Goal: Task Accomplishment & Management: Manage account settings

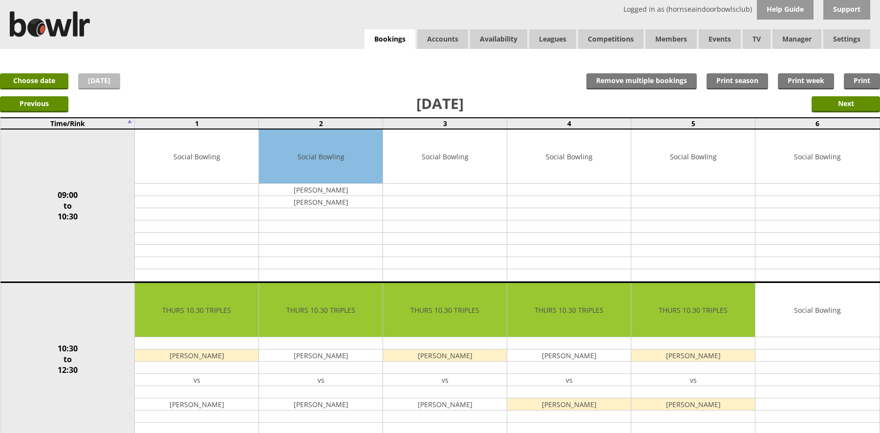
click at [95, 83] on link "[DATE]" at bounding box center [99, 81] width 42 height 16
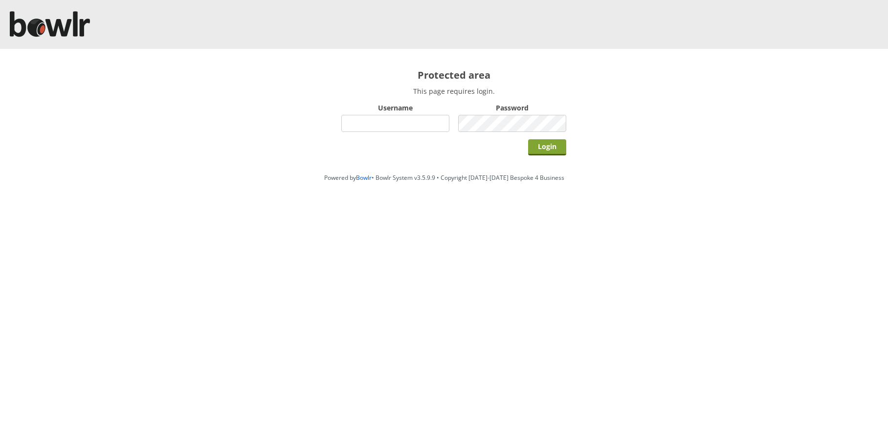
type input "hornseaindoorbowlsclub"
click at [550, 146] on input "Login" at bounding box center [547, 147] width 38 height 16
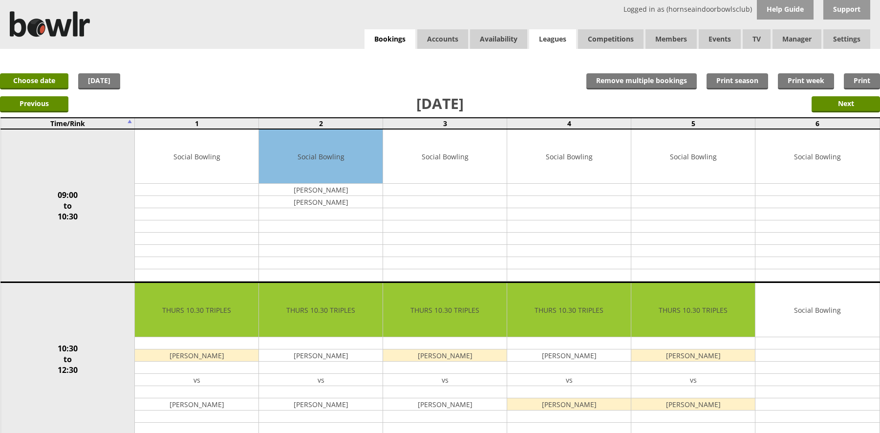
click at [556, 42] on link "Leagues" at bounding box center [552, 39] width 47 height 20
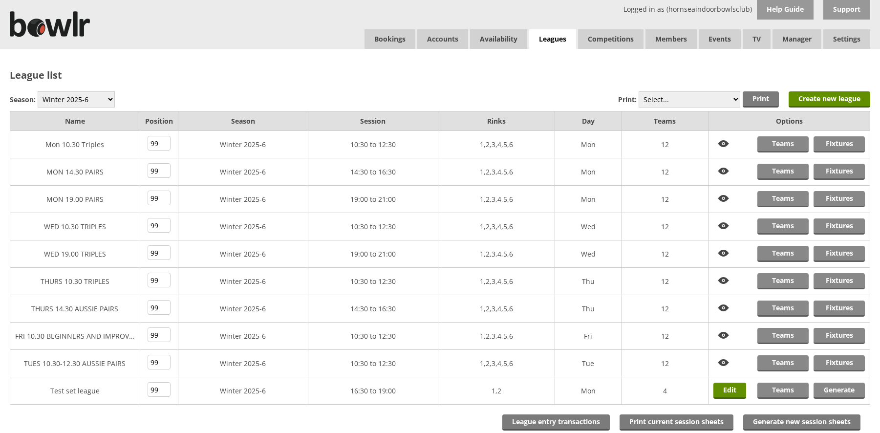
scroll to position [69, 0]
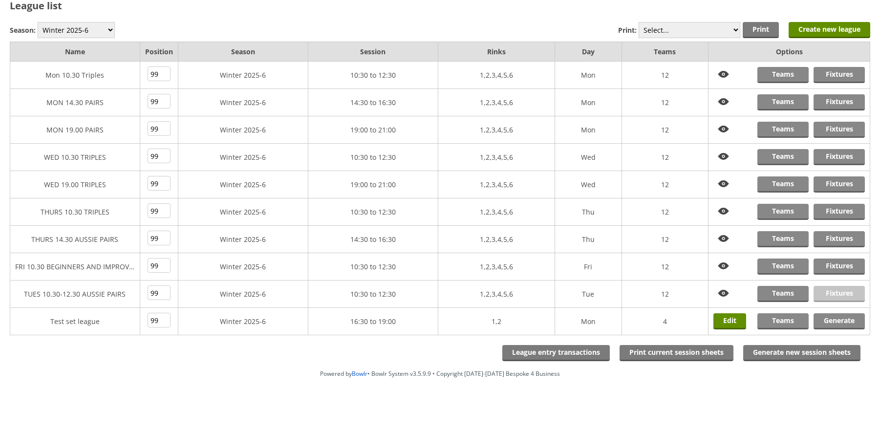
click at [842, 288] on link "Fixtures" at bounding box center [839, 294] width 51 height 16
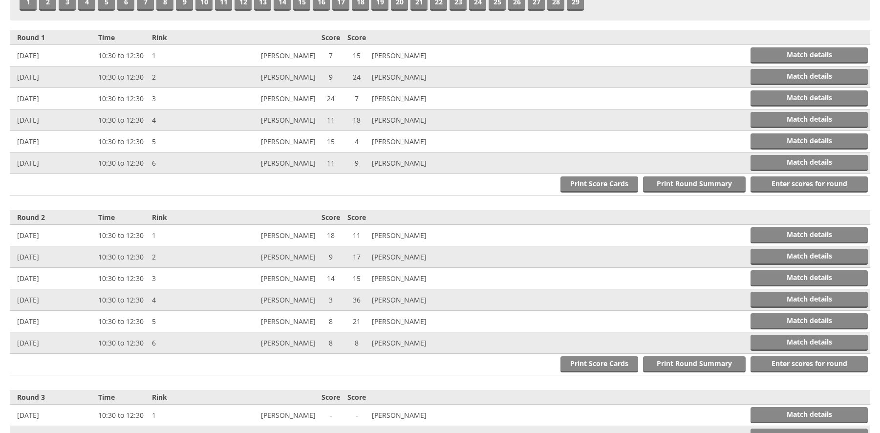
scroll to position [342, 0]
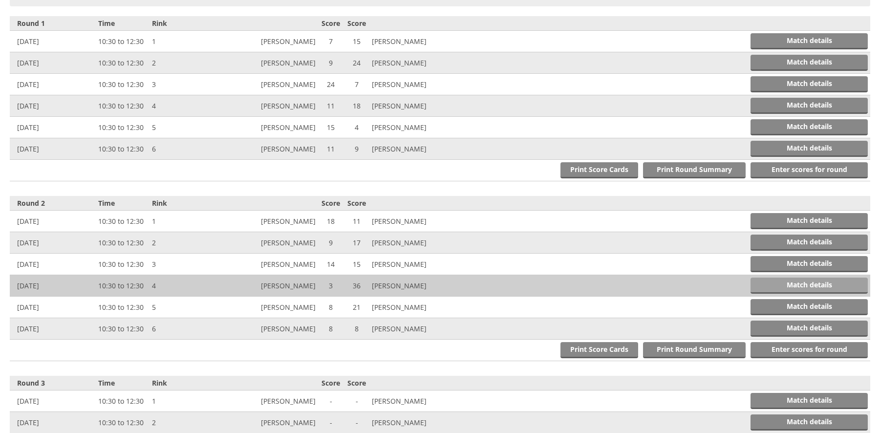
click at [766, 285] on link "Match details" at bounding box center [809, 286] width 117 height 16
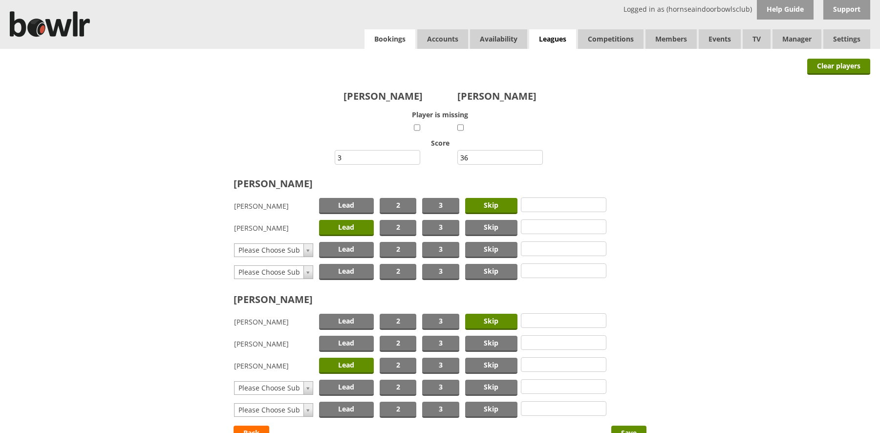
click at [373, 42] on link "Bookings" at bounding box center [390, 39] width 51 height 20
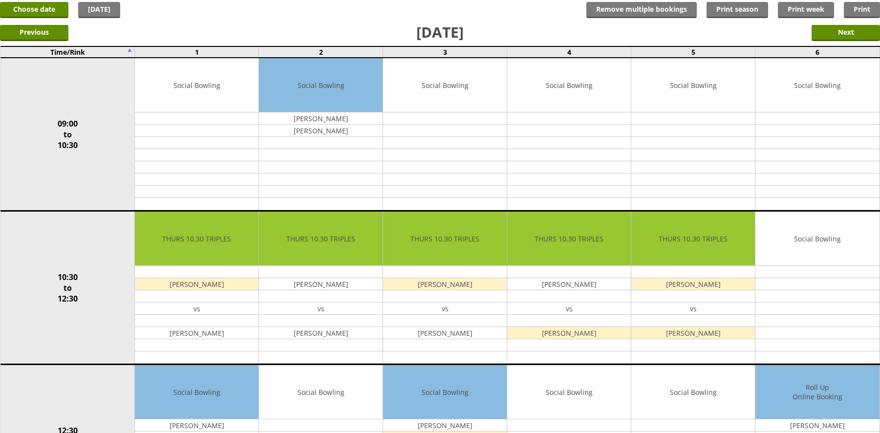
scroll to position [67, 0]
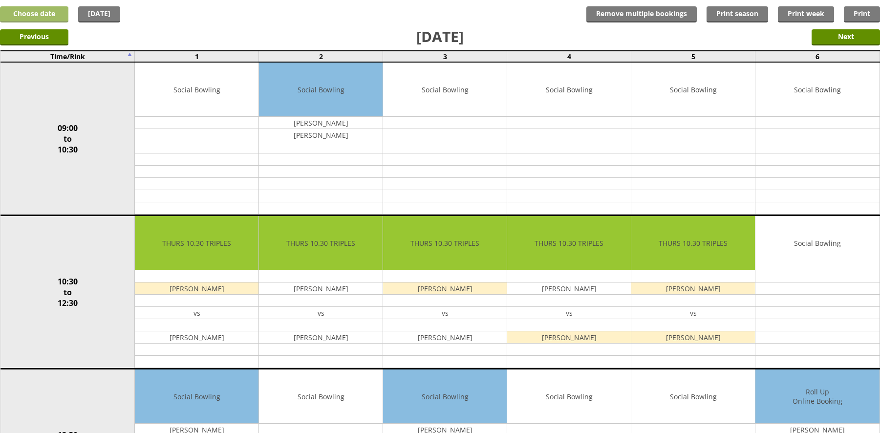
click at [49, 12] on link "Choose date" at bounding box center [34, 14] width 68 height 16
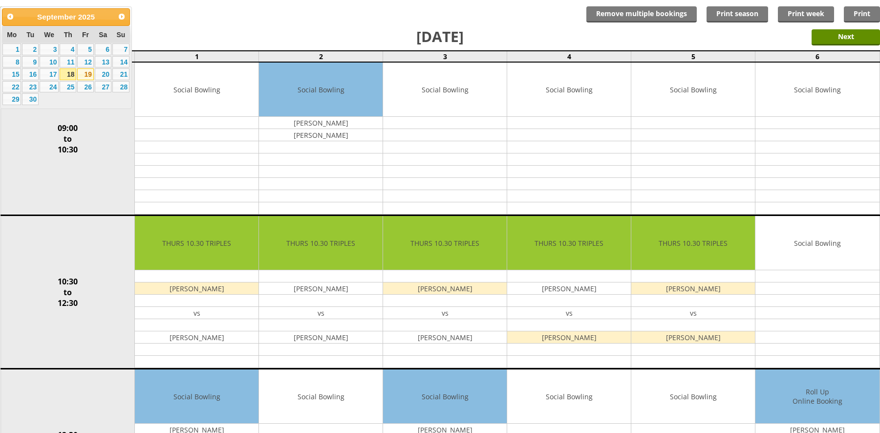
click at [88, 74] on link "19" at bounding box center [85, 74] width 17 height 12
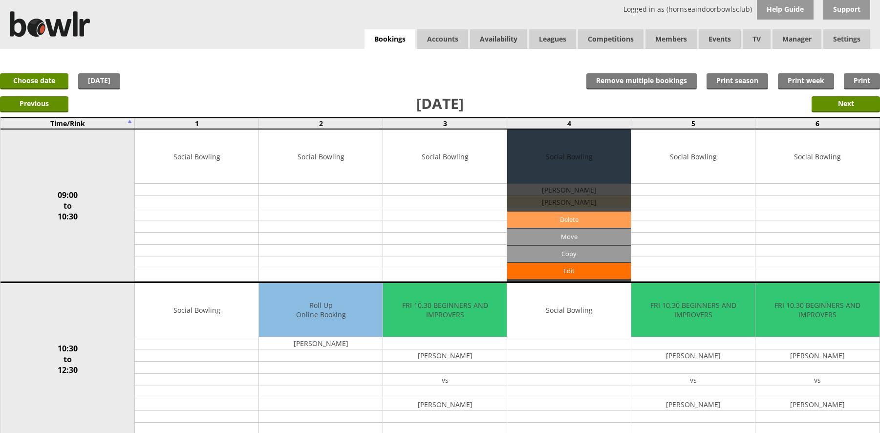
click at [539, 219] on link "Delete" at bounding box center [569, 220] width 124 height 16
click at [565, 219] on link "Delete" at bounding box center [569, 220] width 124 height 16
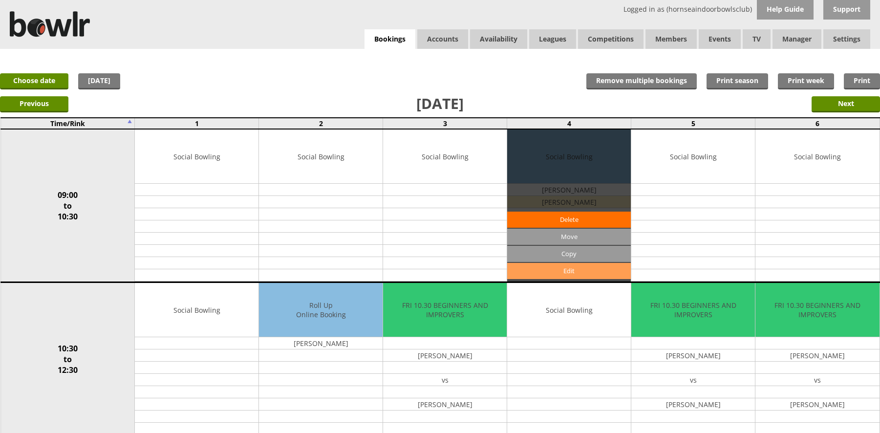
click at [564, 269] on link "Edit" at bounding box center [569, 271] width 124 height 16
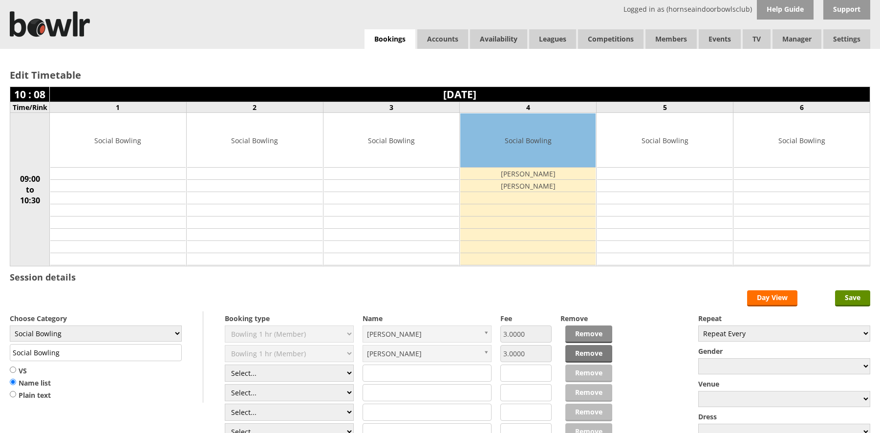
click at [583, 330] on link "Remove" at bounding box center [589, 335] width 47 height 18
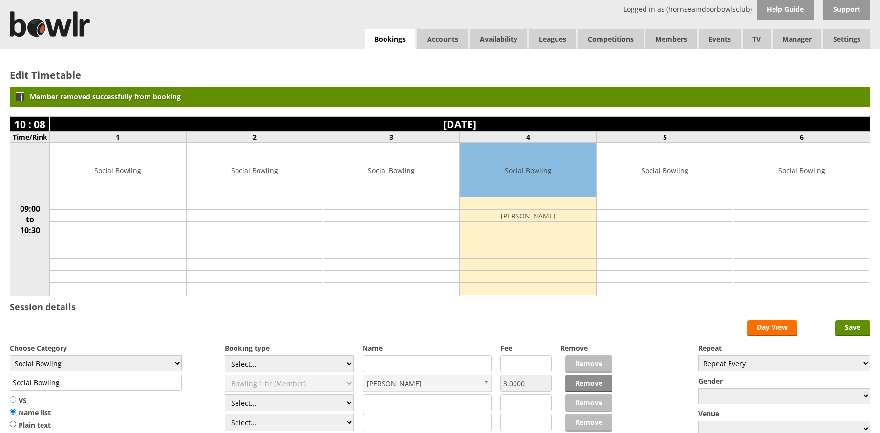
click at [580, 384] on link "Remove" at bounding box center [589, 384] width 47 height 18
click at [851, 327] on input "Save" at bounding box center [852, 328] width 35 height 16
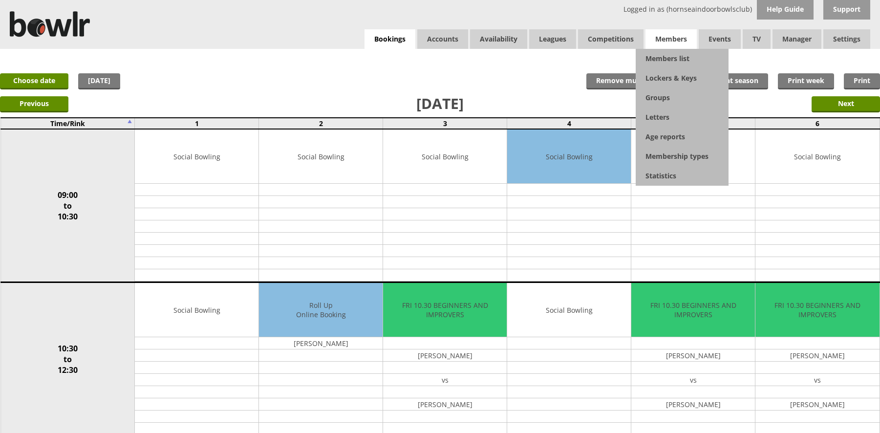
click at [686, 39] on span "Members" at bounding box center [671, 39] width 51 height 20
click at [677, 58] on link "Members list" at bounding box center [682, 59] width 93 height 20
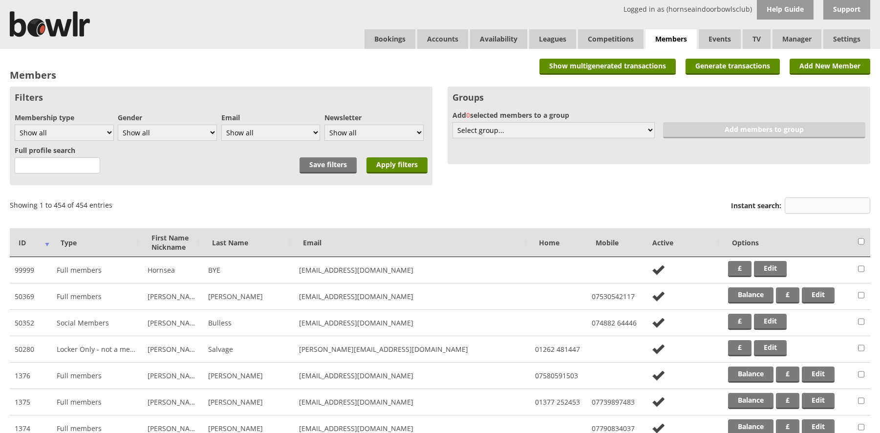
click at [796, 205] on input "Instant search:" at bounding box center [828, 206] width 86 height 16
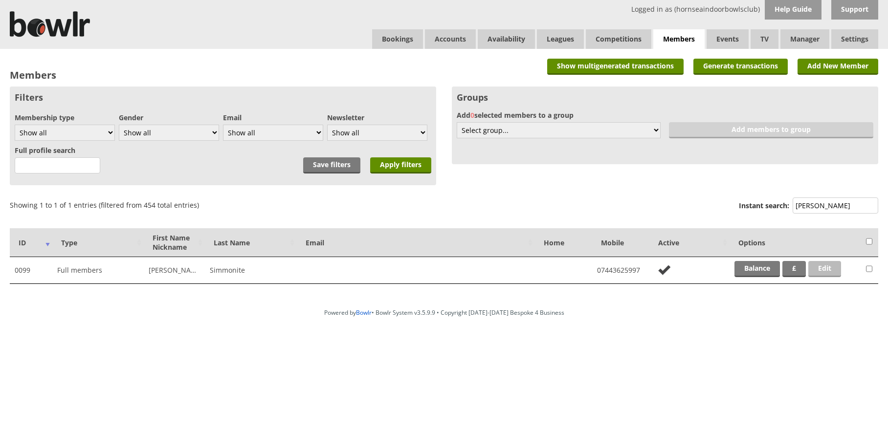
type input "simmon"
click at [825, 267] on link "Edit" at bounding box center [824, 269] width 33 height 16
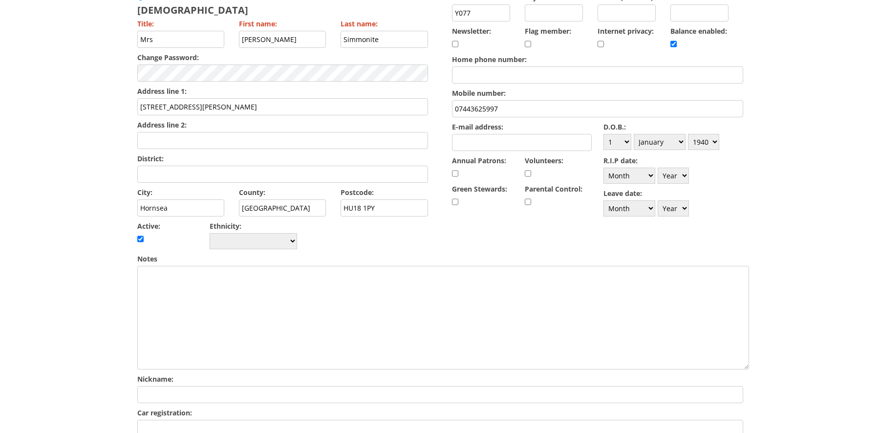
scroll to position [269, 0]
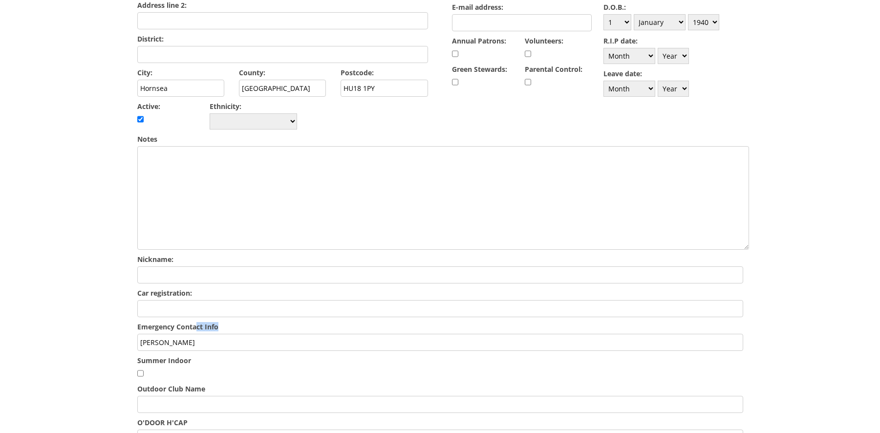
click at [195, 306] on form "Cancel View main transactions View balance Print member card Save Gender: Male …" at bounding box center [440, 162] width 606 height 700
drag, startPoint x: 208, startPoint y: 320, endPoint x: 119, endPoint y: 316, distance: 89.1
click at [119, 316] on div "Edit member: Barbara Simmonite (0099) Cancel View main transactions View balanc…" at bounding box center [440, 158] width 880 height 757
type input "ICE Matthew Simmonite 07775512663"
click at [628, 21] on select "Day 1 2 3 4 5 6 7 8 9 10 11 12 13 14 15 16 17 18 19 20 21 22 23 24 25 26 27 28 …" at bounding box center [618, 22] width 28 height 16
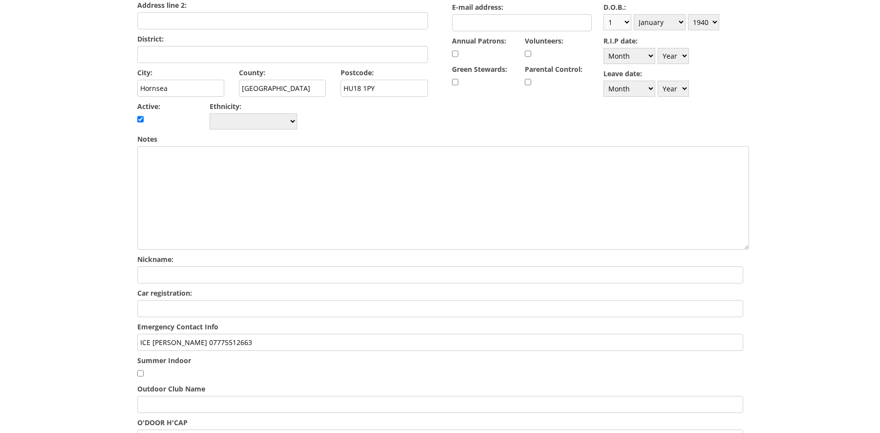
select select "8"
click at [604, 14] on select "Day 1 2 3 4 5 6 7 8 9 10 11 12 13 14 15 16 17 18 19 20 21 22 23 24 25 26 27 28 …" at bounding box center [618, 22] width 28 height 16
click at [681, 22] on select "Month January February March April May June July August September October Novem…" at bounding box center [660, 22] width 52 height 16
select select "9"
click at [634, 14] on select "Month January February March April May June July August September October Novem…" at bounding box center [660, 22] width 52 height 16
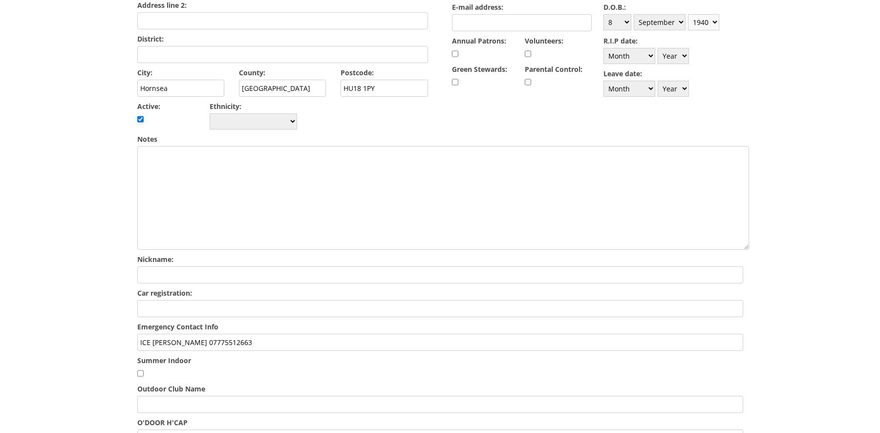
click at [717, 19] on select "Year 1900 1901 1902 1903 1904 1905 1906 1907 1908 1909 1910 1911 1912 1913 1914…" at bounding box center [703, 22] width 31 height 16
select select "1939"
click at [688, 14] on select "Year 1900 1901 1902 1903 1904 1905 1906 1907 1908 1909 1910 1911 1912 1913 1914…" at bounding box center [703, 22] width 31 height 16
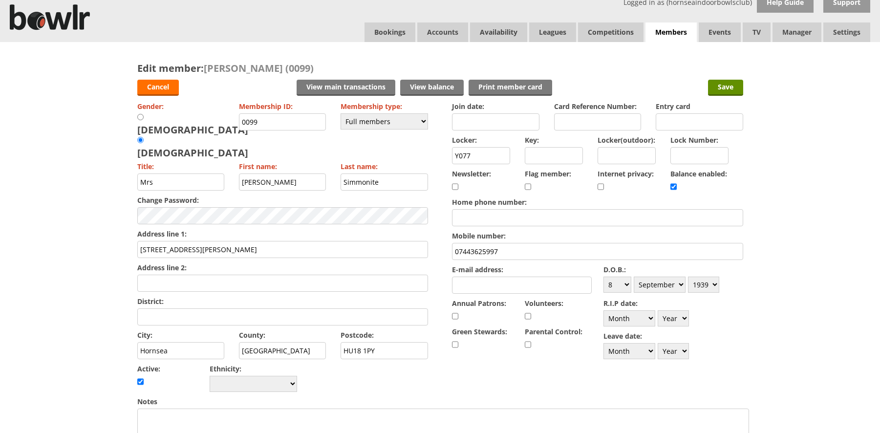
scroll to position [0, 0]
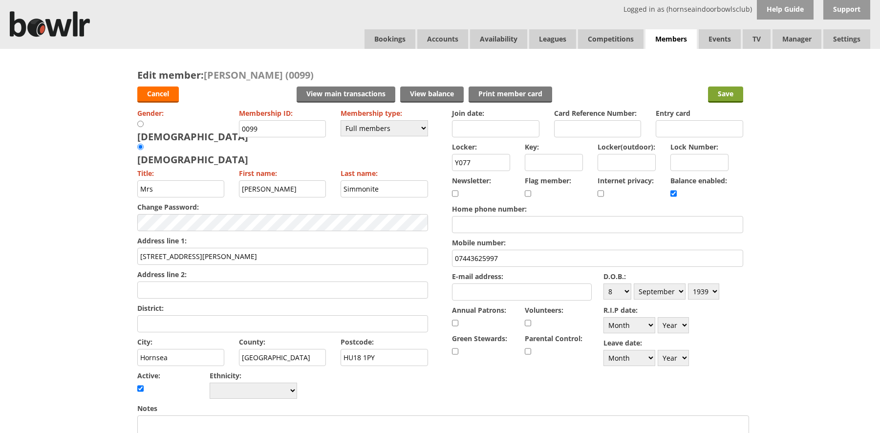
click at [725, 96] on input "Save" at bounding box center [725, 95] width 35 height 16
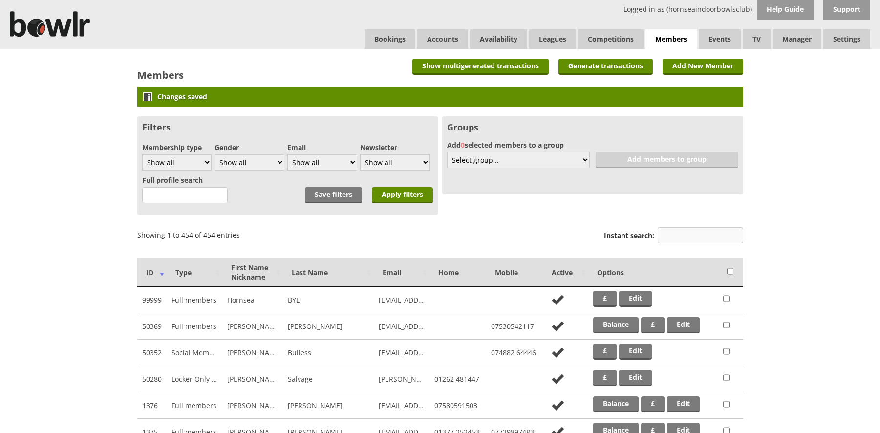
click at [690, 240] on input "Instant search:" at bounding box center [701, 235] width 86 height 16
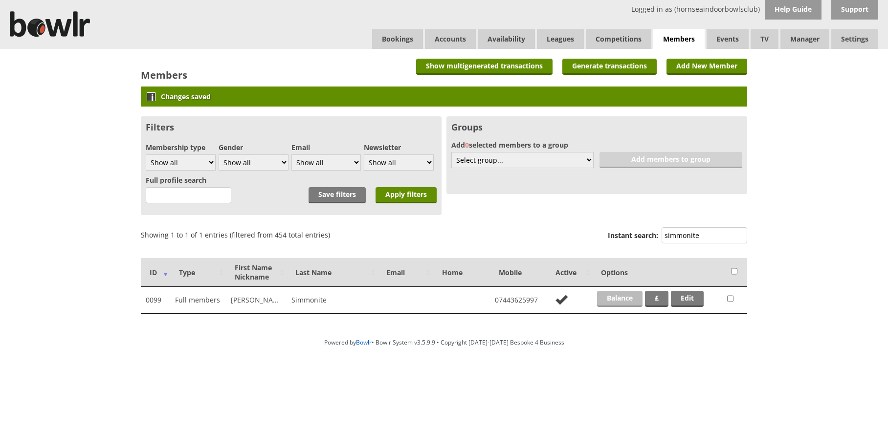
type input "simmonite"
click at [630, 299] on link "Balance" at bounding box center [619, 299] width 45 height 16
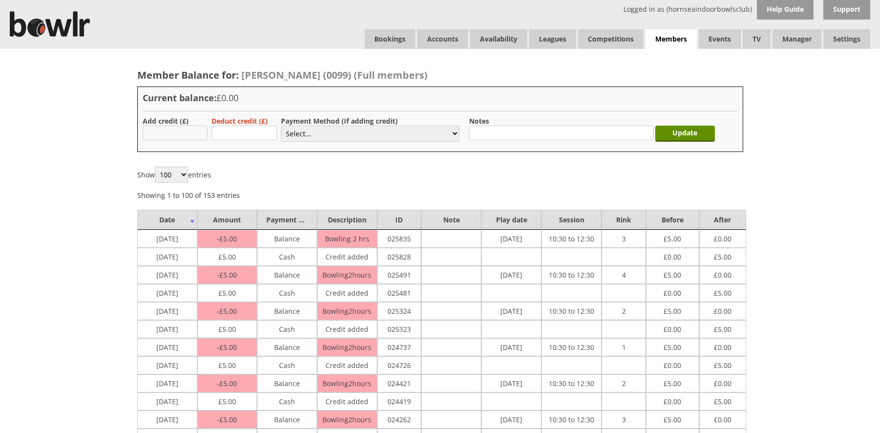
click at [167, 135] on input "text" at bounding box center [176, 133] width 66 height 15
type input "5.00"
click at [445, 132] on select "Select... Cash Card Cheque Bank Transfer Other Member Card Gift Voucher Balance" at bounding box center [370, 134] width 178 height 16
select select "2"
click at [281, 126] on select "Select... Cash Card Cheque Bank Transfer Other Member Card Gift Voucher Balance" at bounding box center [370, 134] width 178 height 16
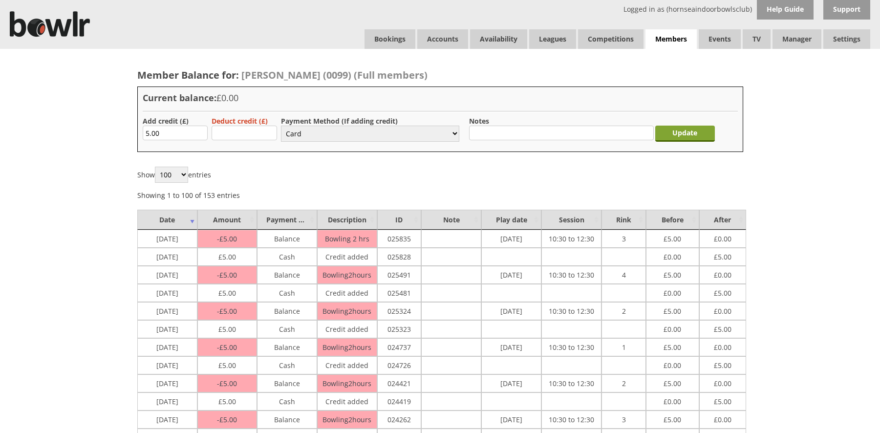
click at [695, 135] on input "Update" at bounding box center [686, 134] width 60 height 16
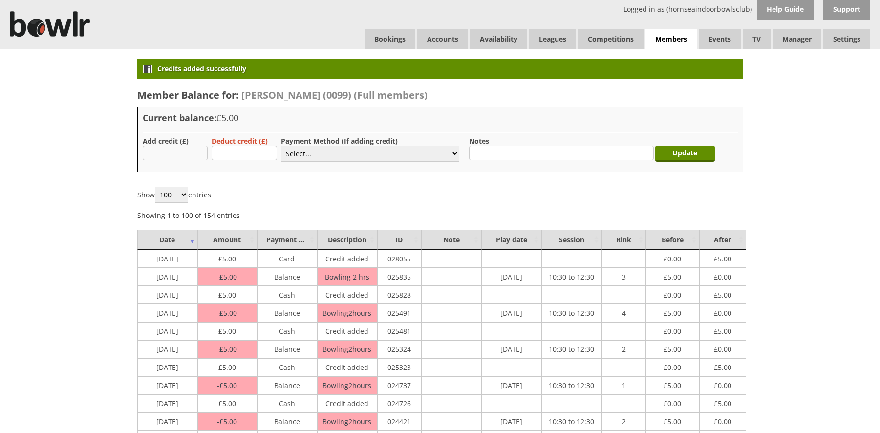
click at [167, 153] on input "text" at bounding box center [176, 153] width 66 height 15
type input "2.00"
click at [415, 153] on select "Select... Cash Card Cheque Bank Transfer Other Member Card Gift Voucher Balance" at bounding box center [370, 154] width 178 height 16
select select "1"
click at [281, 146] on select "Select... Cash Card Cheque Bank Transfer Other Member Card Gift Voucher Balance" at bounding box center [370, 154] width 178 height 16
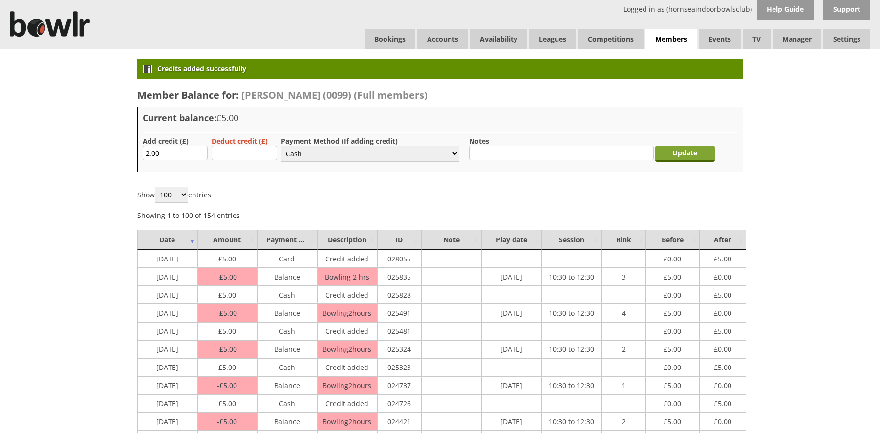
click at [682, 153] on input "Update" at bounding box center [686, 154] width 60 height 16
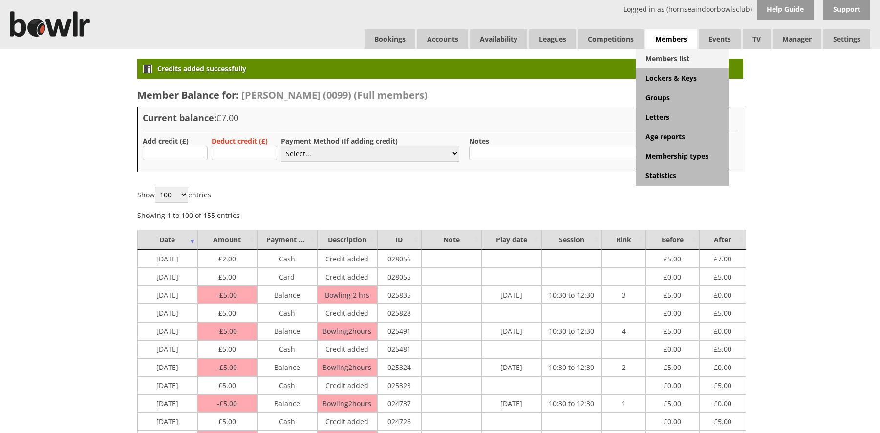
click at [668, 60] on link "Members list" at bounding box center [682, 59] width 93 height 20
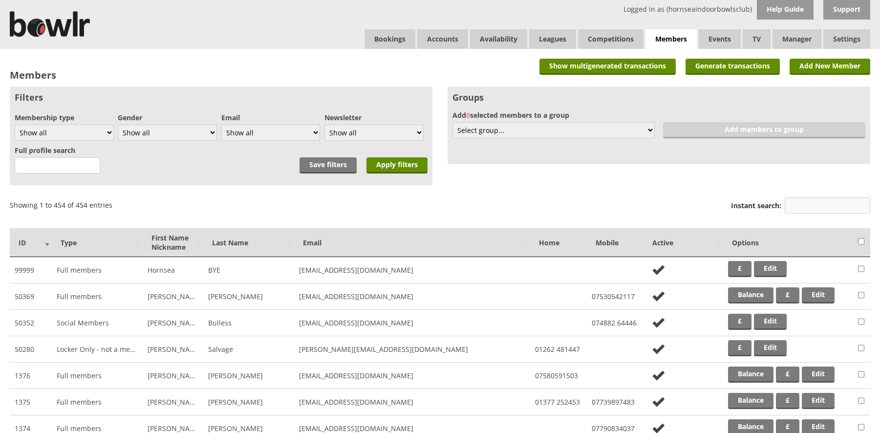
click at [791, 203] on input "Instant search:" at bounding box center [828, 206] width 86 height 16
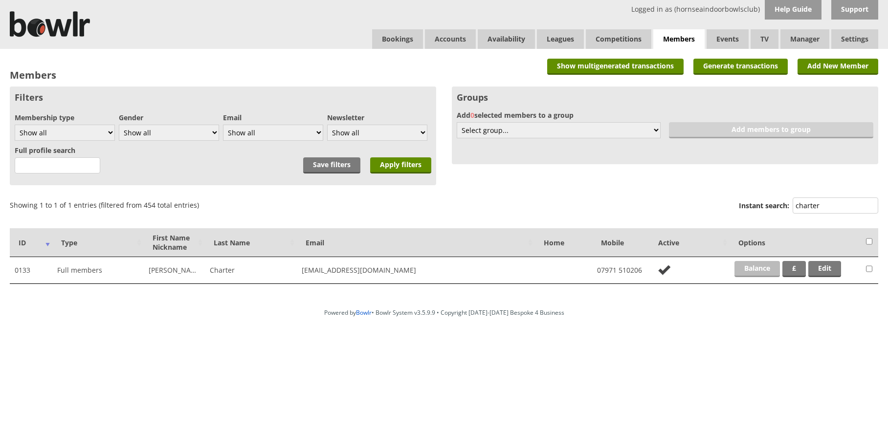
type input "charter"
click at [749, 269] on link "Balance" at bounding box center [756, 269] width 45 height 16
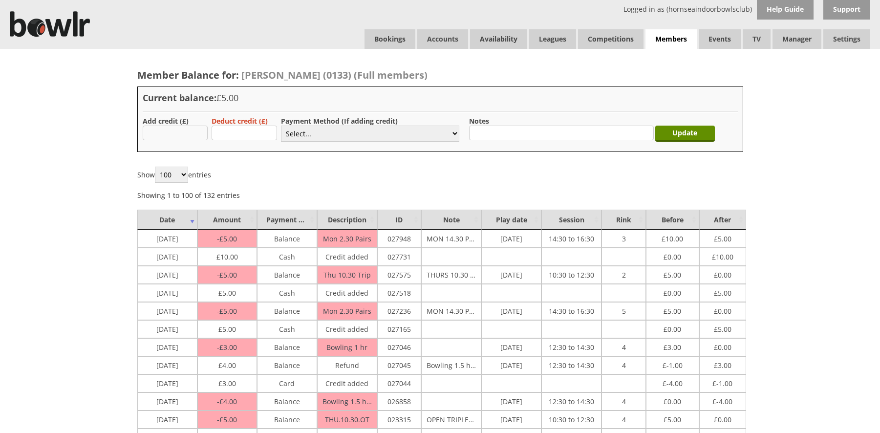
click at [163, 133] on input "text" at bounding box center [176, 133] width 66 height 15
type input "2.00"
click at [296, 132] on select "Select... Cash Card Cheque Bank Transfer Other Member Card Gift Voucher Balance" at bounding box center [370, 134] width 178 height 16
select select "1"
click at [281, 126] on select "Select... Cash Card Cheque Bank Transfer Other Member Card Gift Voucher Balance" at bounding box center [370, 134] width 178 height 16
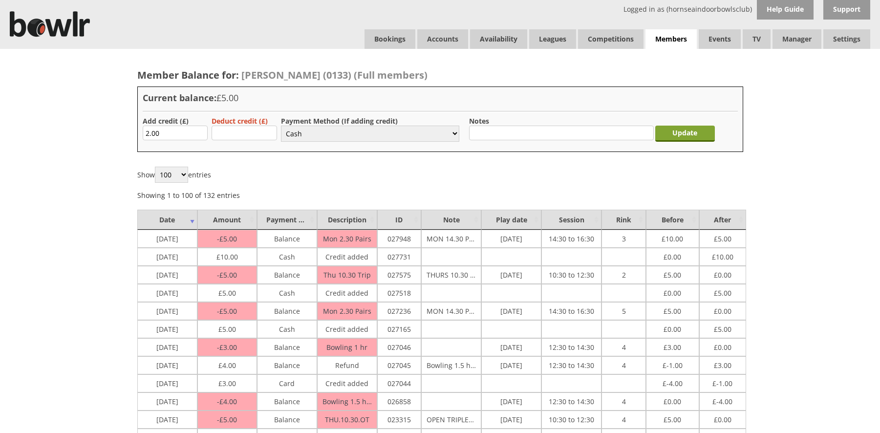
click at [683, 132] on input "Update" at bounding box center [686, 134] width 60 height 16
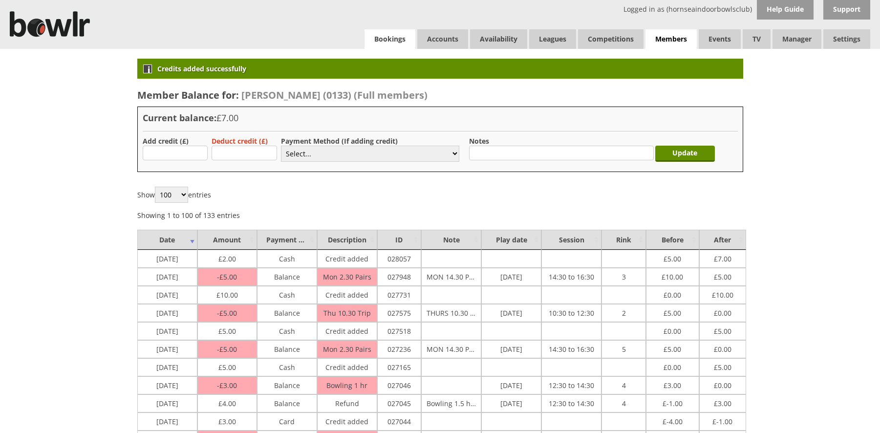
click at [392, 39] on link "Bookings" at bounding box center [390, 39] width 51 height 20
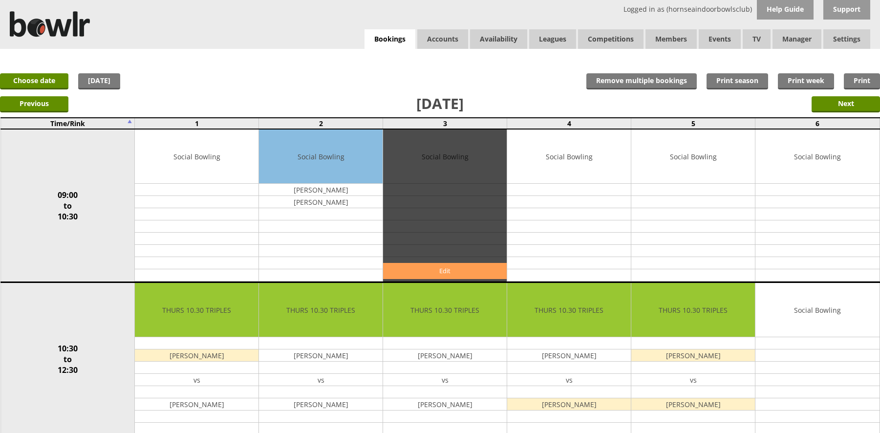
click at [439, 271] on link "Edit" at bounding box center [445, 271] width 124 height 16
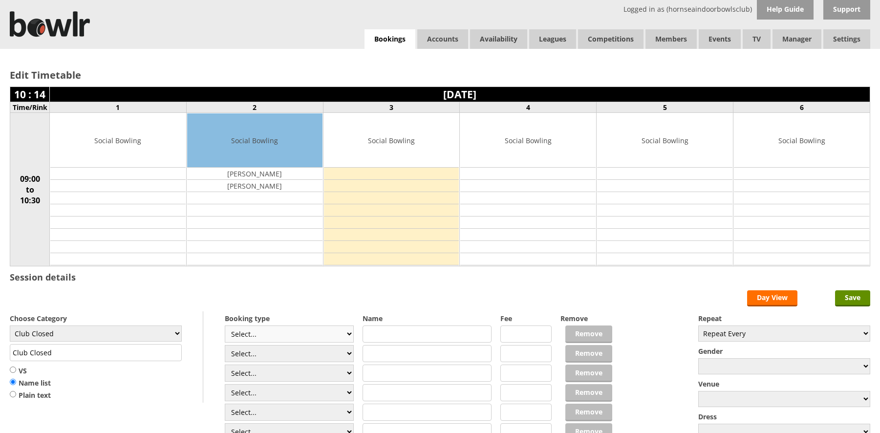
click at [349, 331] on select "Select... Club Competition (Member) Club Competition (Visitor) National (Member…" at bounding box center [289, 334] width 129 height 17
select select "1_54"
click at [225, 326] on select "Select... Club Competition (Member) Club Competition (Visitor) National (Member…" at bounding box center [289, 334] width 129 height 17
type input "3.0000"
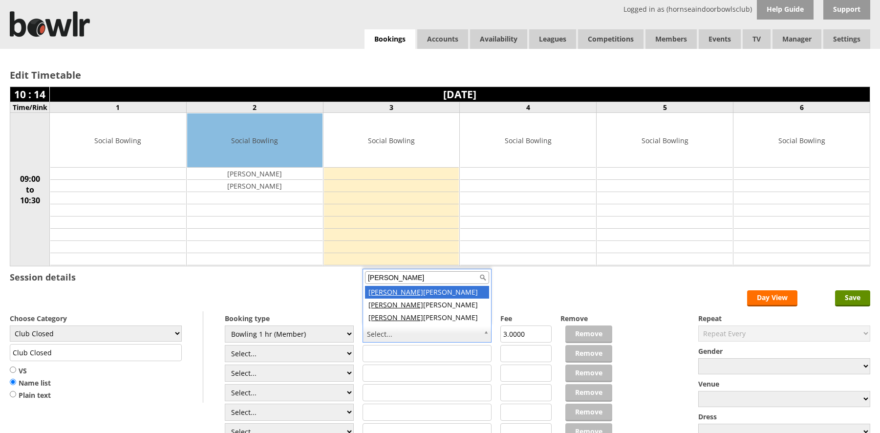
type input "barb"
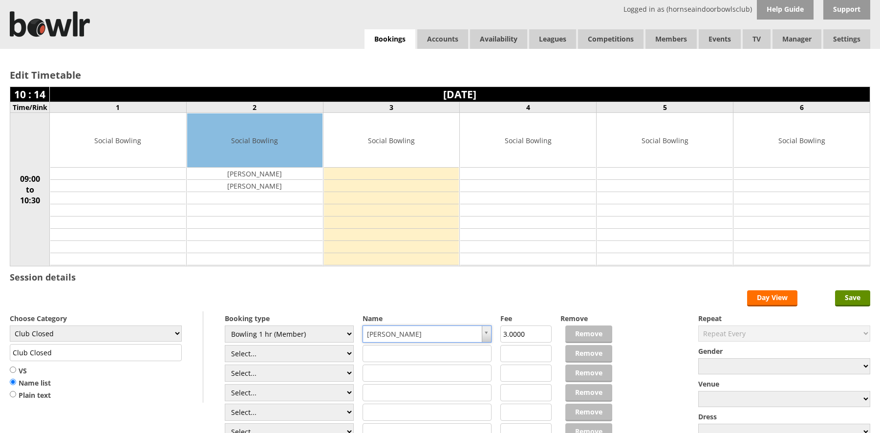
click at [508, 336] on input "3.0000" at bounding box center [527, 334] width 52 height 17
click at [505, 333] on input ".30000" at bounding box center [527, 334] width 52 height 17
click at [510, 332] on input ".30000" at bounding box center [527, 334] width 52 height 17
type input "2.0000"
click at [347, 356] on select "Select... Club Competition (Member) Club Competition (Visitor) National (Member…" at bounding box center [289, 353] width 129 height 17
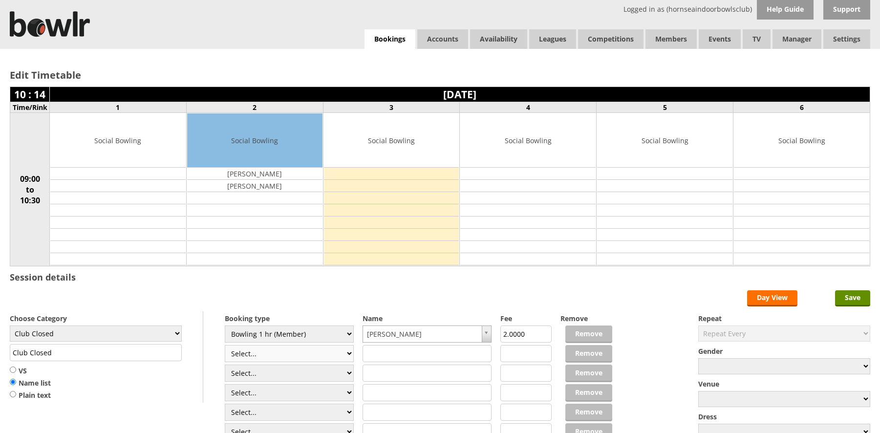
select select "1_54"
click at [225, 345] on select "Select... Club Competition (Member) Club Competition (Visitor) National (Member…" at bounding box center [289, 353] width 129 height 17
type input "3.0000"
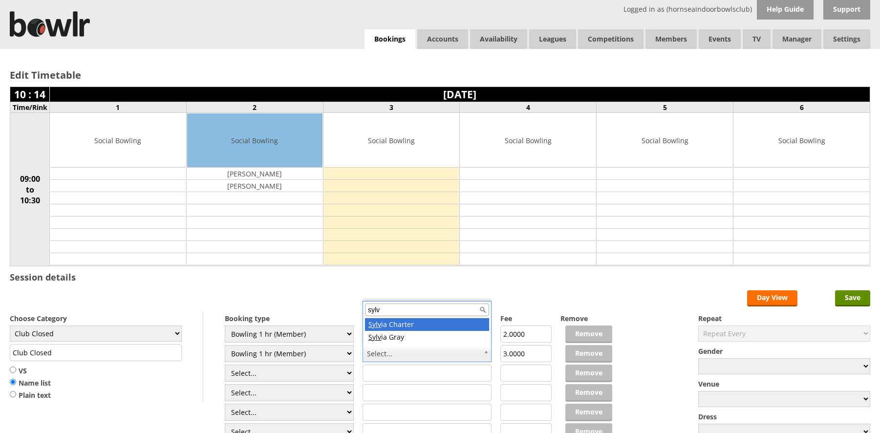
type input "sylv"
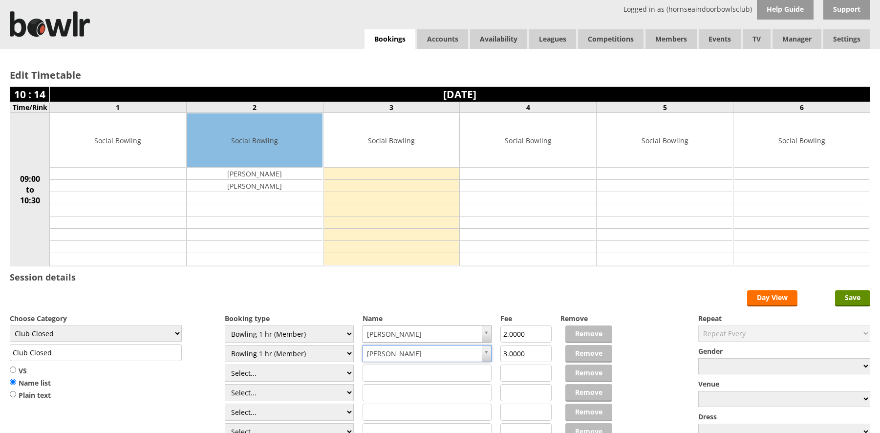
click at [505, 354] on input "3.0000" at bounding box center [527, 353] width 52 height 17
type input "2.0000"
click at [853, 299] on input "Save" at bounding box center [852, 298] width 35 height 16
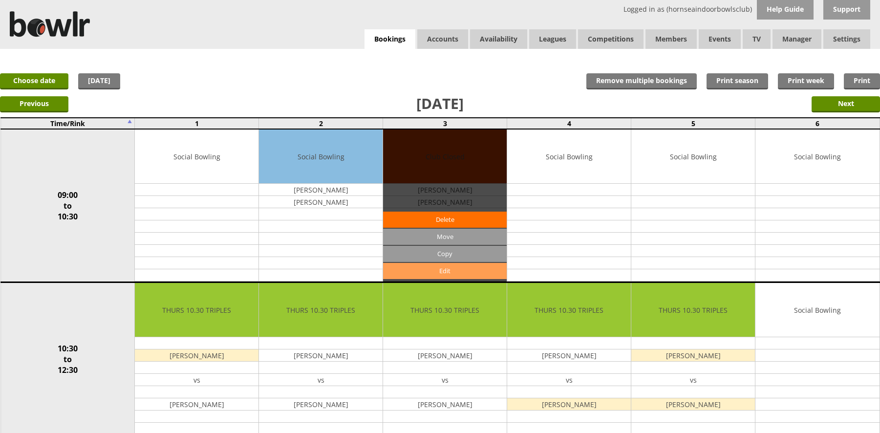
click at [434, 267] on link "Edit" at bounding box center [445, 271] width 124 height 16
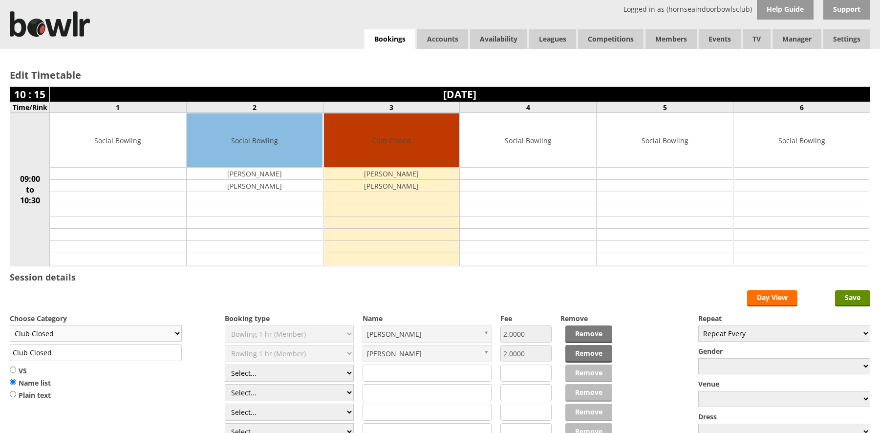
click at [157, 336] on select "Club Closed Singles League Triples League Pairs League Friendly Social Bowling …" at bounding box center [96, 334] width 172 height 16
select select "132"
click at [10, 326] on select "Club Closed Singles League Triples League Pairs League Friendly Social Bowling …" at bounding box center [96, 334] width 172 height 16
type input "Social Bowling"
click at [856, 298] on input "Save" at bounding box center [852, 298] width 35 height 16
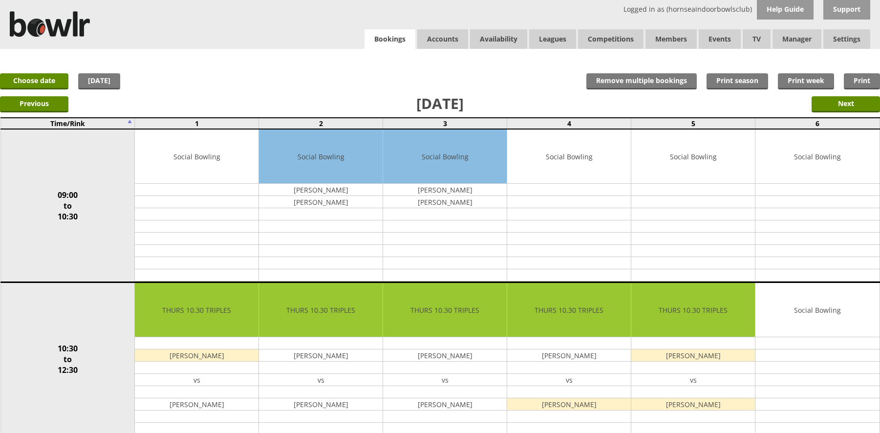
click at [396, 39] on link "Bookings" at bounding box center [390, 39] width 51 height 20
click at [403, 35] on link "Bookings" at bounding box center [390, 39] width 51 height 20
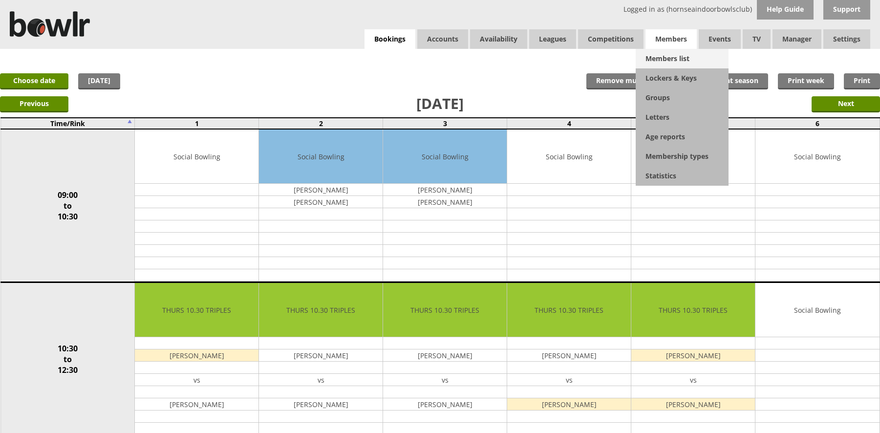
click at [660, 60] on link "Members list" at bounding box center [682, 59] width 93 height 20
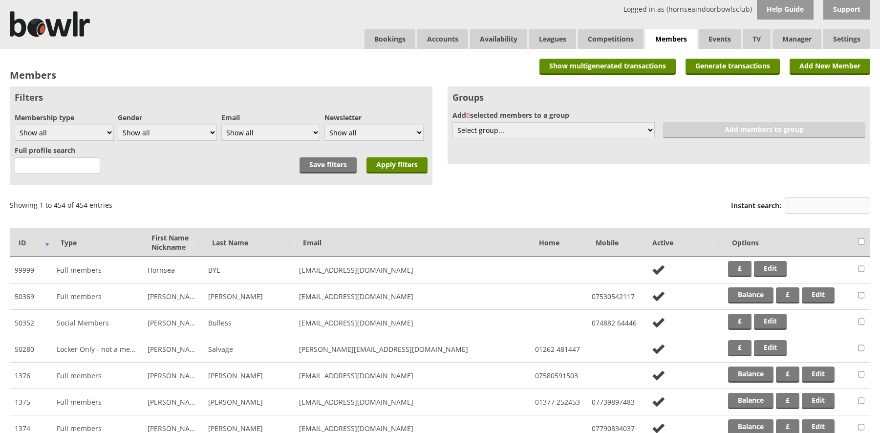
click at [788, 203] on input "Instant search:" at bounding box center [828, 206] width 86 height 16
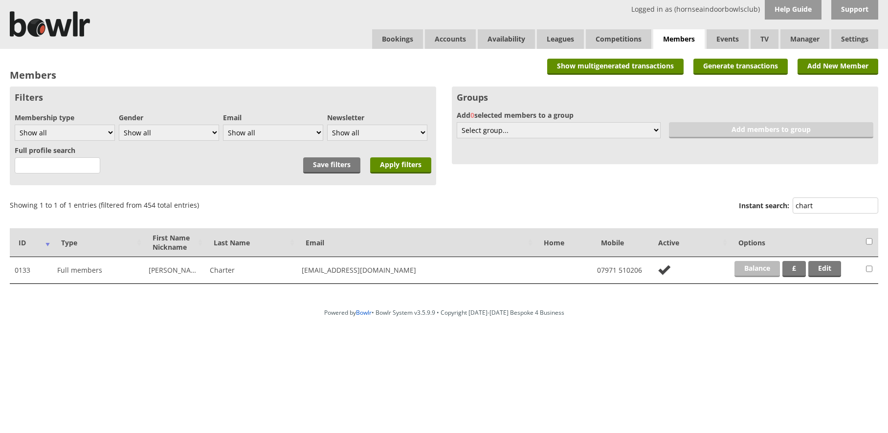
type input "chart"
click at [764, 272] on link "Balance" at bounding box center [756, 269] width 45 height 16
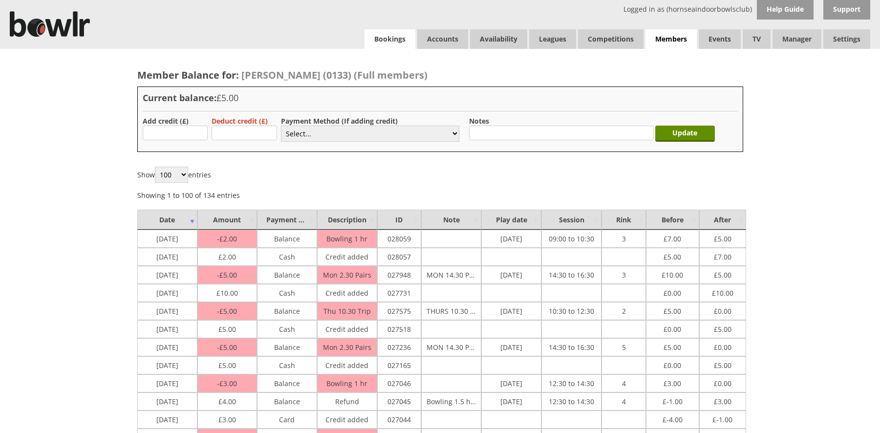
click at [374, 40] on link "Bookings" at bounding box center [390, 39] width 51 height 20
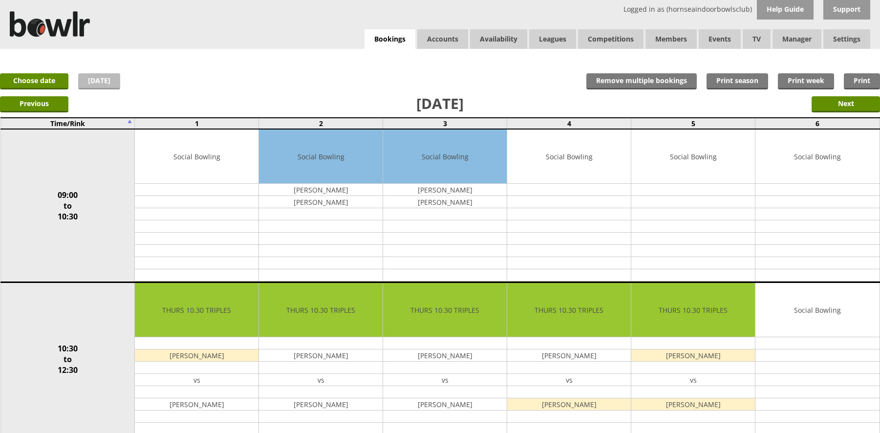
click at [103, 75] on link "[DATE]" at bounding box center [99, 81] width 42 height 16
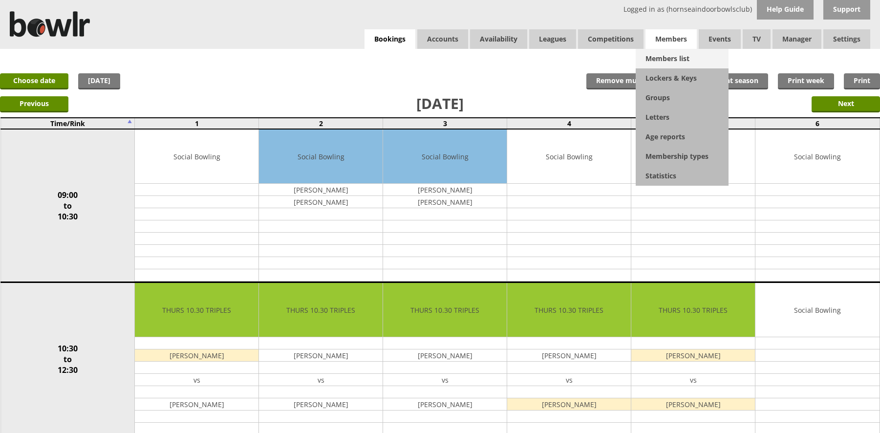
click at [658, 53] on link "Members list" at bounding box center [682, 59] width 93 height 20
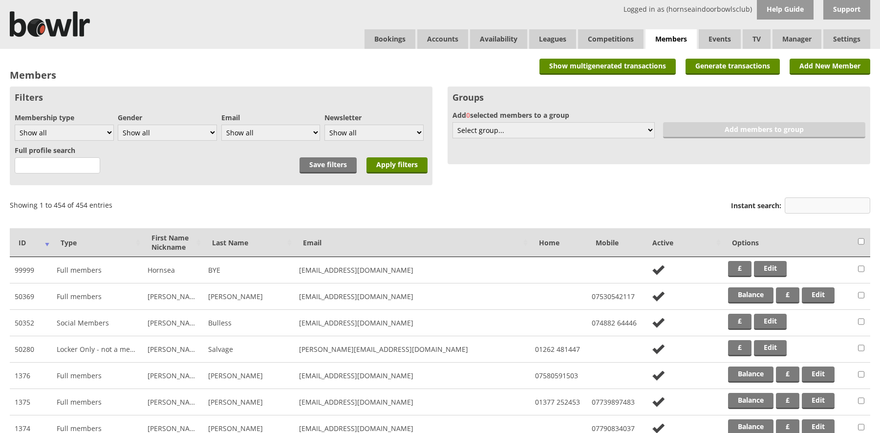
click at [806, 210] on input "Instant search:" at bounding box center [828, 206] width 86 height 16
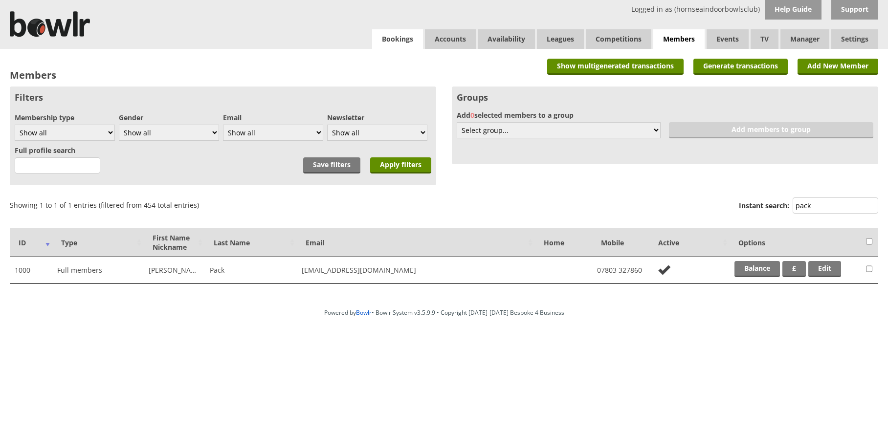
type input "pack"
click at [412, 34] on link "Bookings" at bounding box center [397, 39] width 51 height 20
